Goal: Task Accomplishment & Management: Use online tool/utility

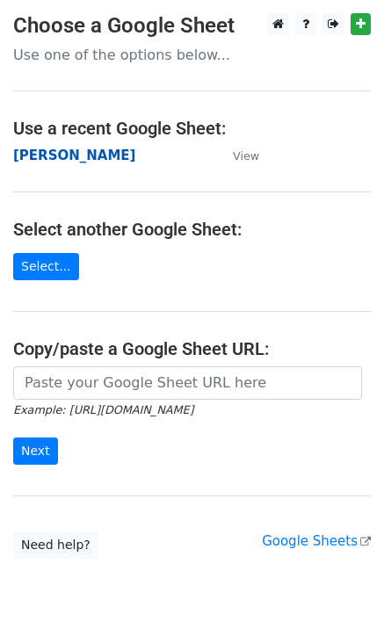
click at [70, 160] on strong "Maria Becerra" at bounding box center [74, 156] width 122 height 16
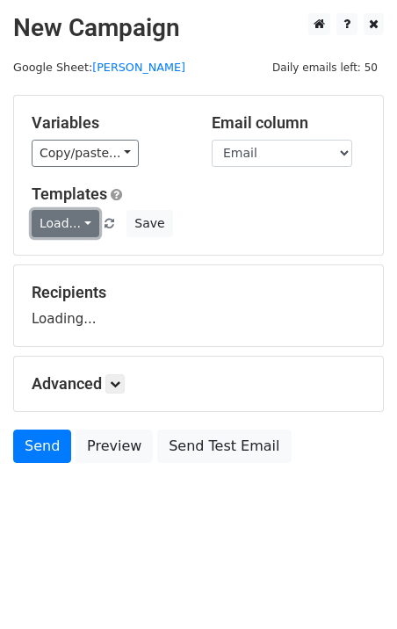
click at [57, 224] on link "Load..." at bounding box center [66, 223] width 68 height 27
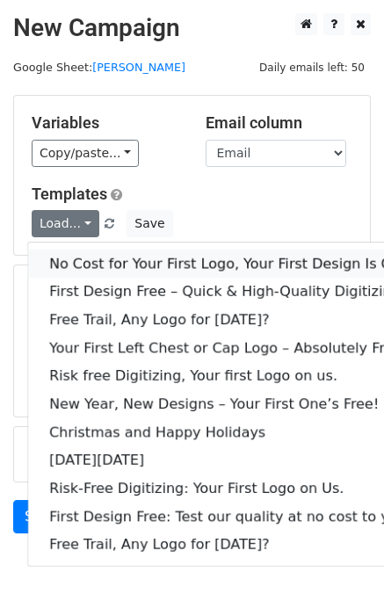
click at [82, 262] on link "No Cost for Your First Logo, Your First Design Is On Us!" at bounding box center [239, 264] width 422 height 28
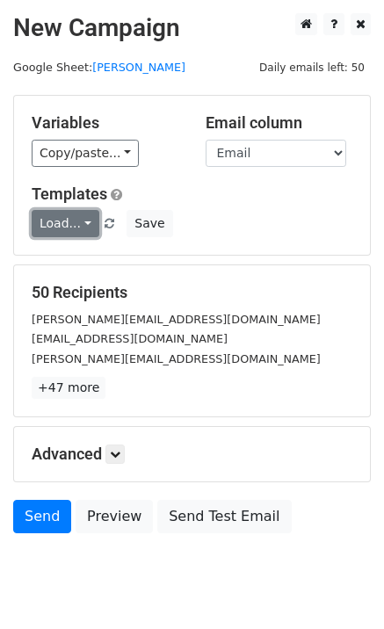
click at [62, 235] on link "Load..." at bounding box center [66, 223] width 68 height 27
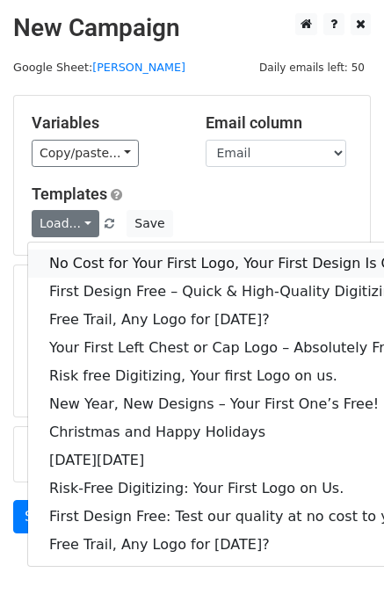
click at [96, 256] on link "No Cost for Your First Logo, Your First Design Is On Us!" at bounding box center [239, 264] width 422 height 28
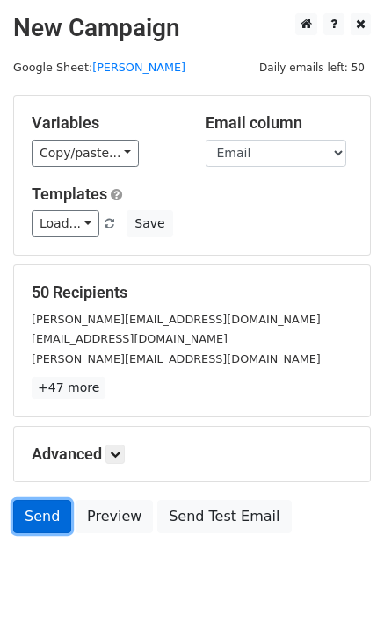
click at [47, 527] on link "Send" at bounding box center [42, 516] width 58 height 33
